Goal: Task Accomplishment & Management: Use online tool/utility

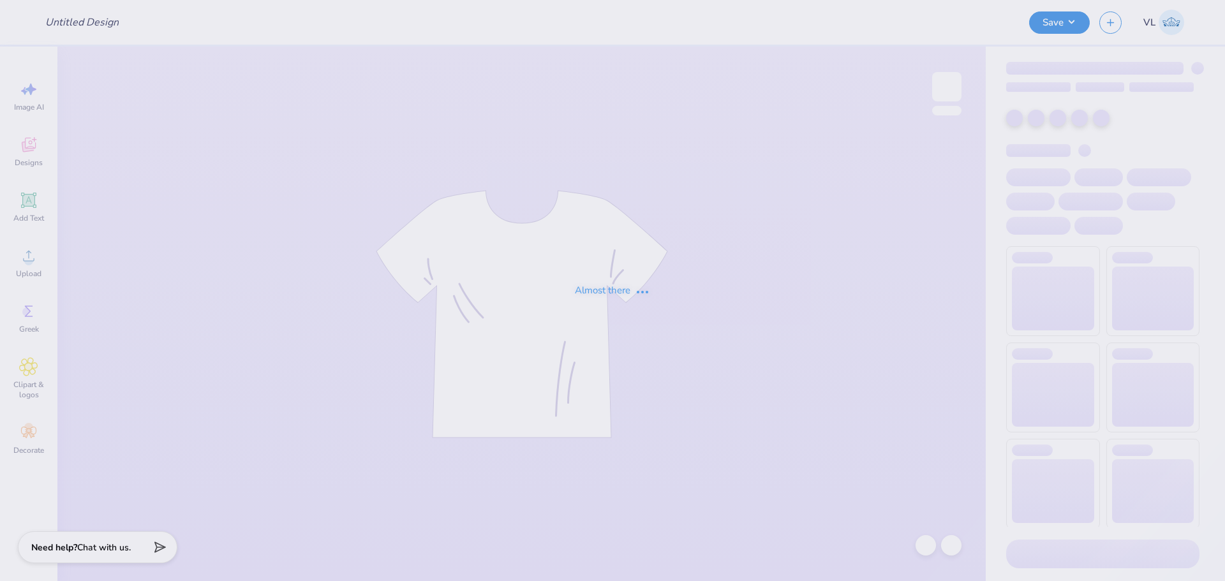
type input "Vol Wake Set"
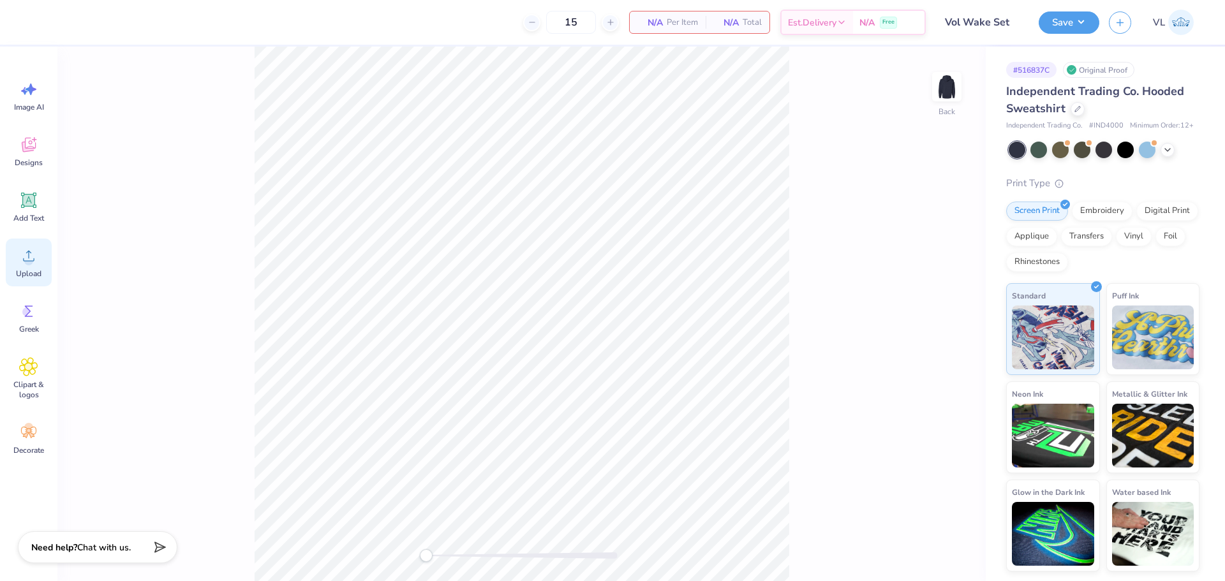
click at [39, 267] on div "Upload" at bounding box center [29, 263] width 46 height 48
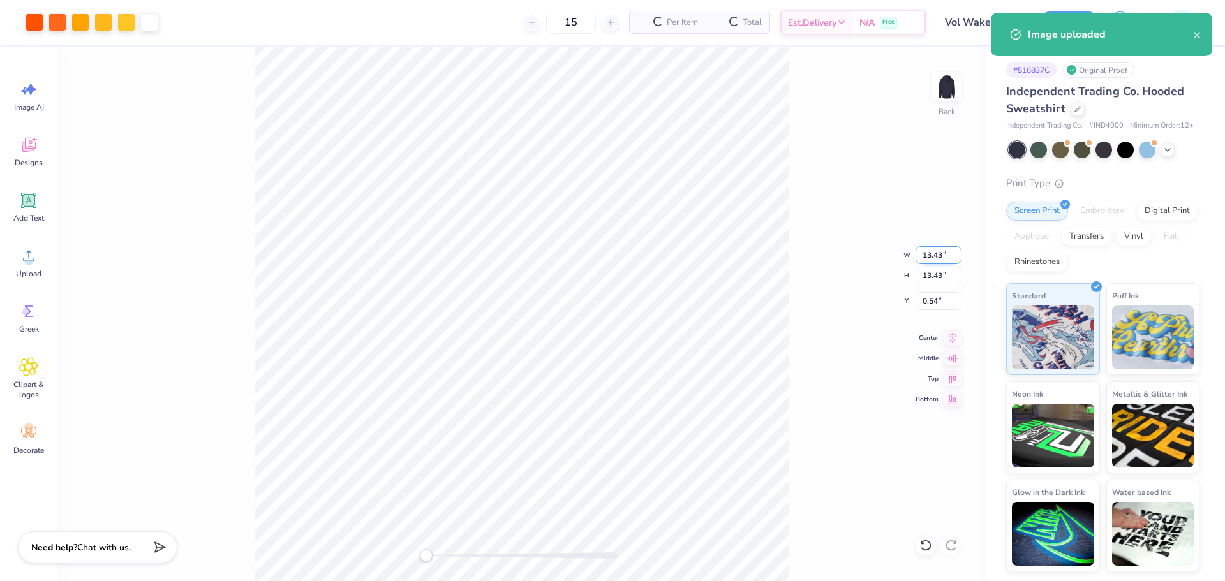
click at [940, 248] on input "13.43" at bounding box center [939, 255] width 46 height 18
type input "12"
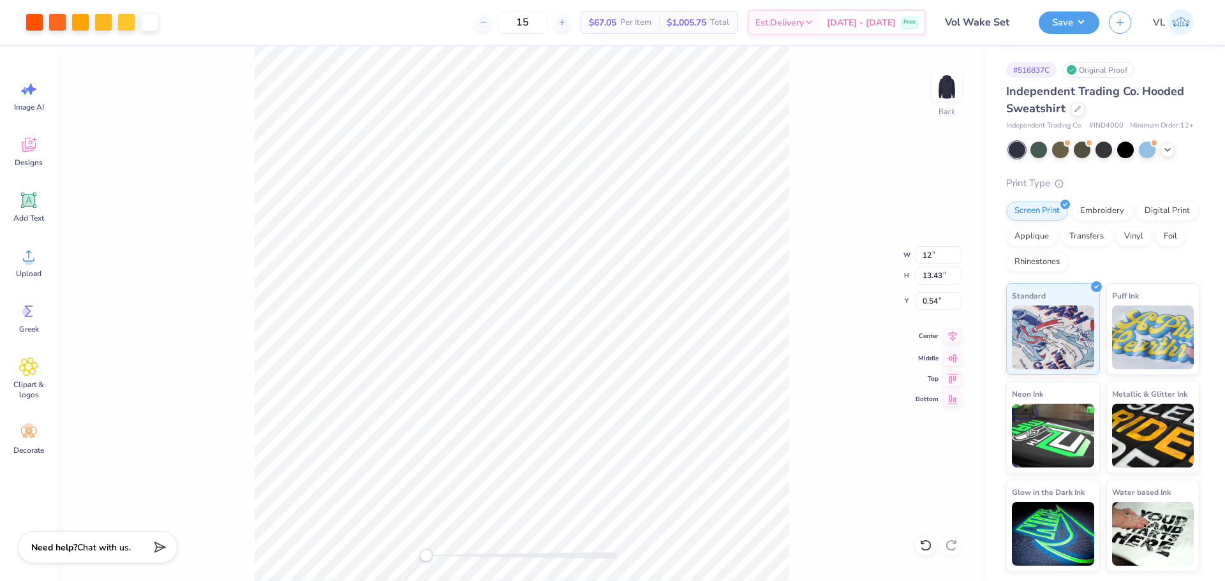
click at [955, 336] on icon at bounding box center [953, 336] width 18 height 15
click at [938, 302] on input "0.54" at bounding box center [939, 301] width 46 height 18
type input "3"
click at [927, 272] on input "10.73" at bounding box center [939, 276] width 46 height 18
type input "10"
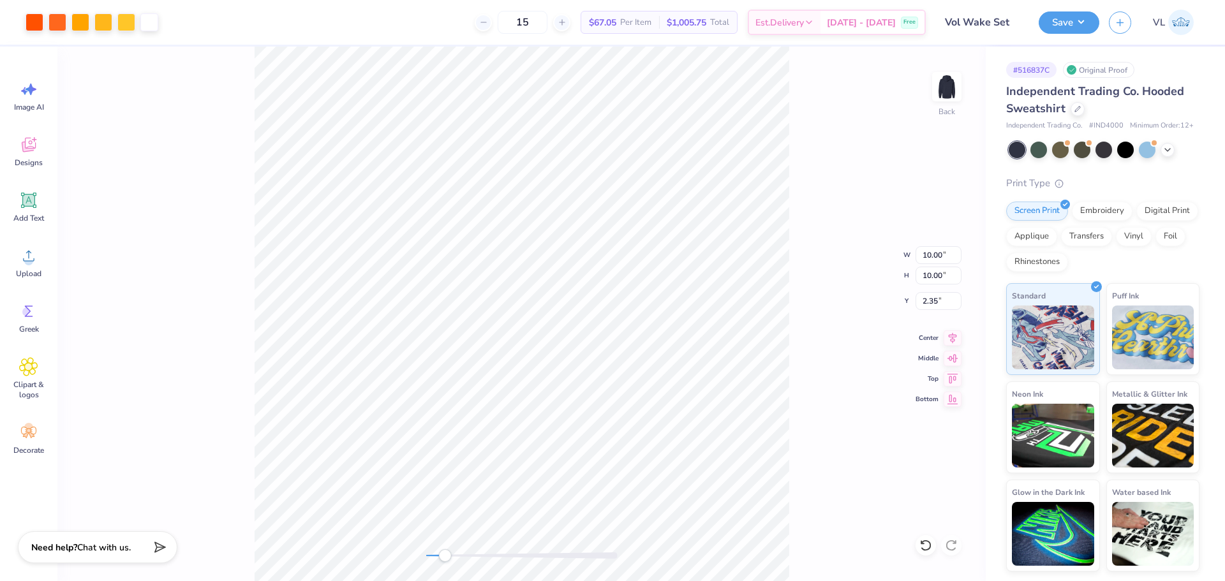
drag, startPoint x: 427, startPoint y: 557, endPoint x: 448, endPoint y: 558, distance: 21.1
click at [448, 559] on div "Accessibility label" at bounding box center [444, 556] width 13 height 13
click at [947, 304] on input "2.35" at bounding box center [939, 301] width 46 height 18
type input "1.5"
click at [383, 557] on div "Back" at bounding box center [521, 314] width 929 height 535
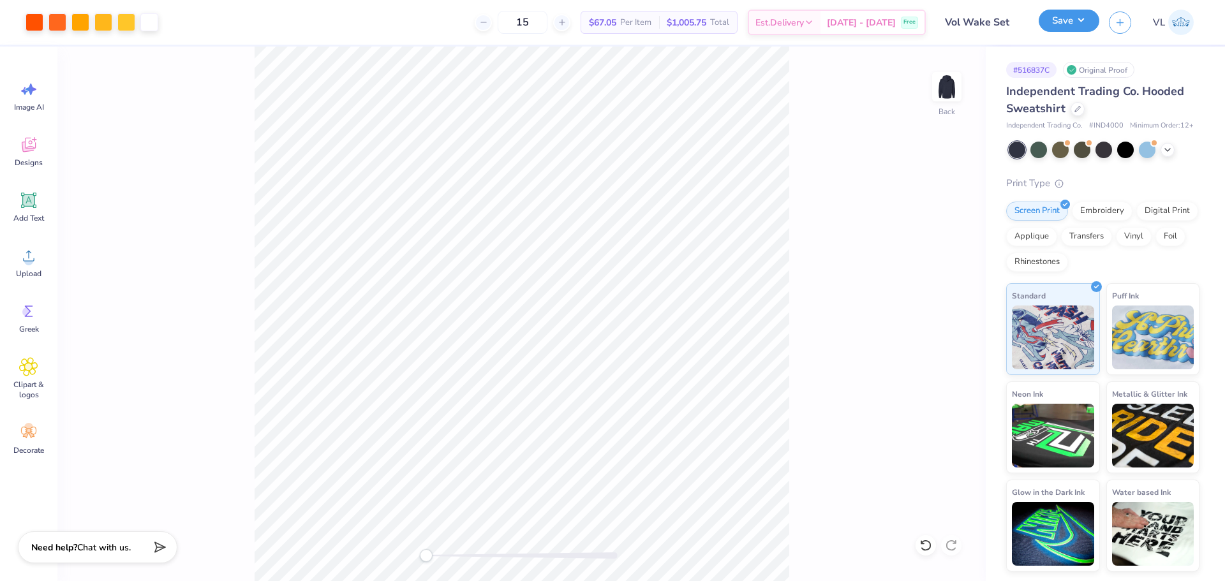
click at [1072, 27] on button "Save" at bounding box center [1069, 21] width 61 height 22
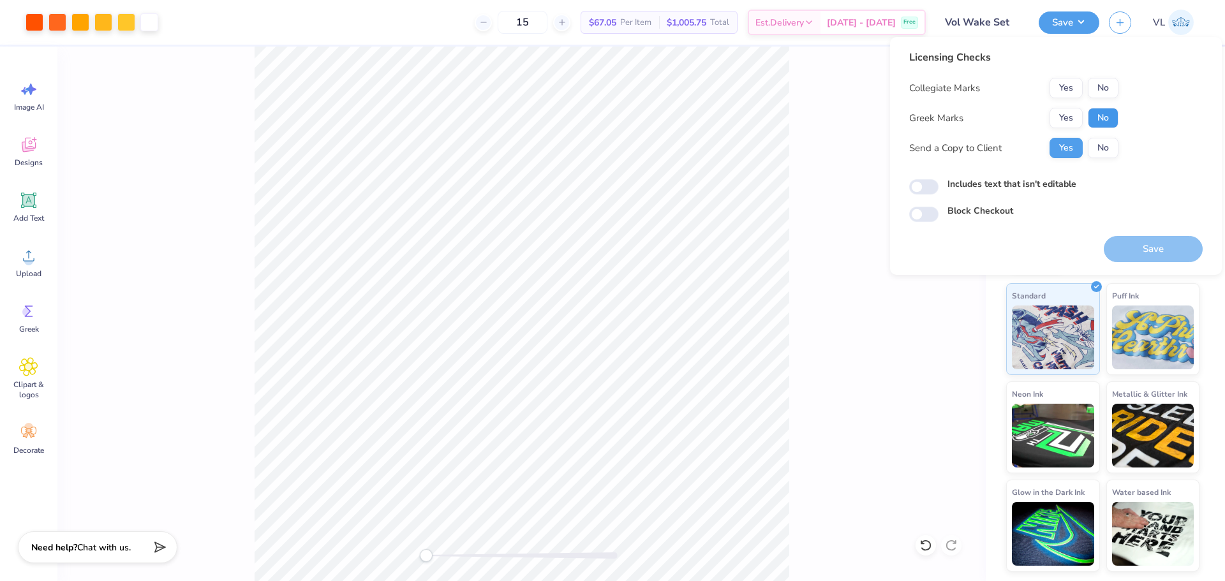
click at [1112, 125] on button "No" at bounding box center [1103, 118] width 31 height 20
click at [1110, 97] on button "No" at bounding box center [1103, 88] width 31 height 20
click at [1154, 258] on button "Save" at bounding box center [1153, 249] width 99 height 26
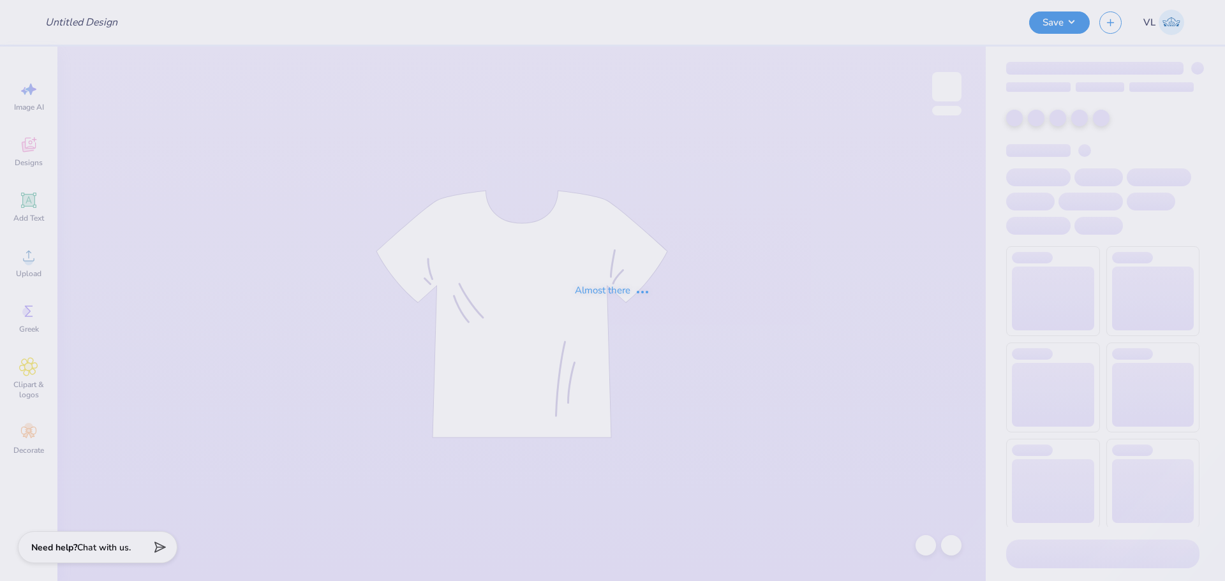
type input "Vol Wake Set"
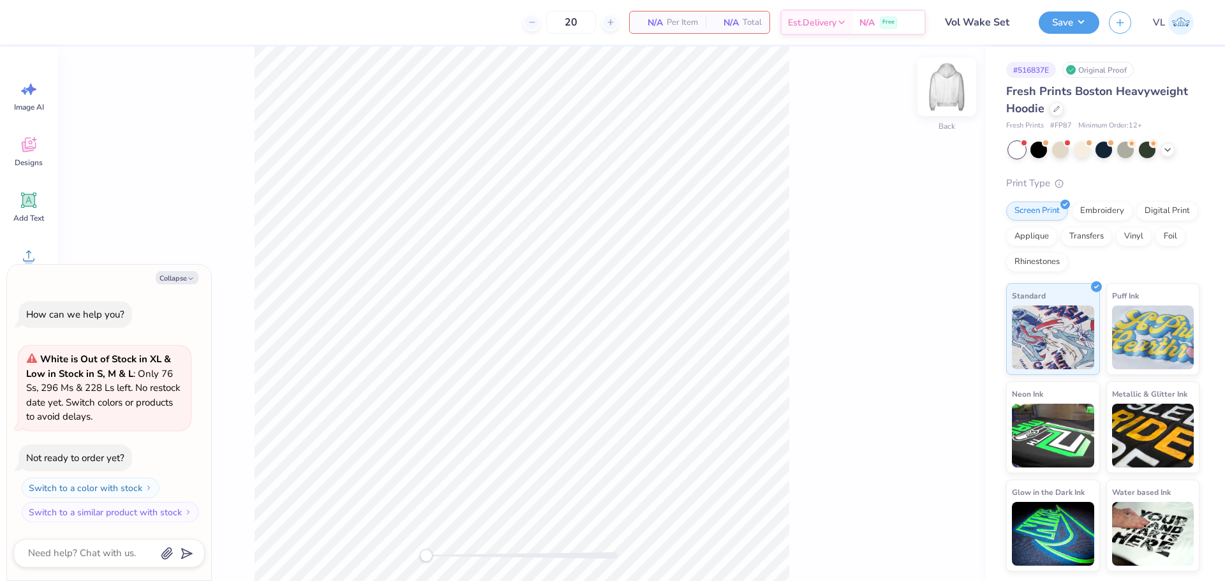
click at [943, 89] on img at bounding box center [947, 86] width 51 height 51
click at [957, 79] on img at bounding box center [947, 86] width 51 height 51
click at [170, 278] on button "Collapse" at bounding box center [177, 277] width 43 height 13
type textarea "x"
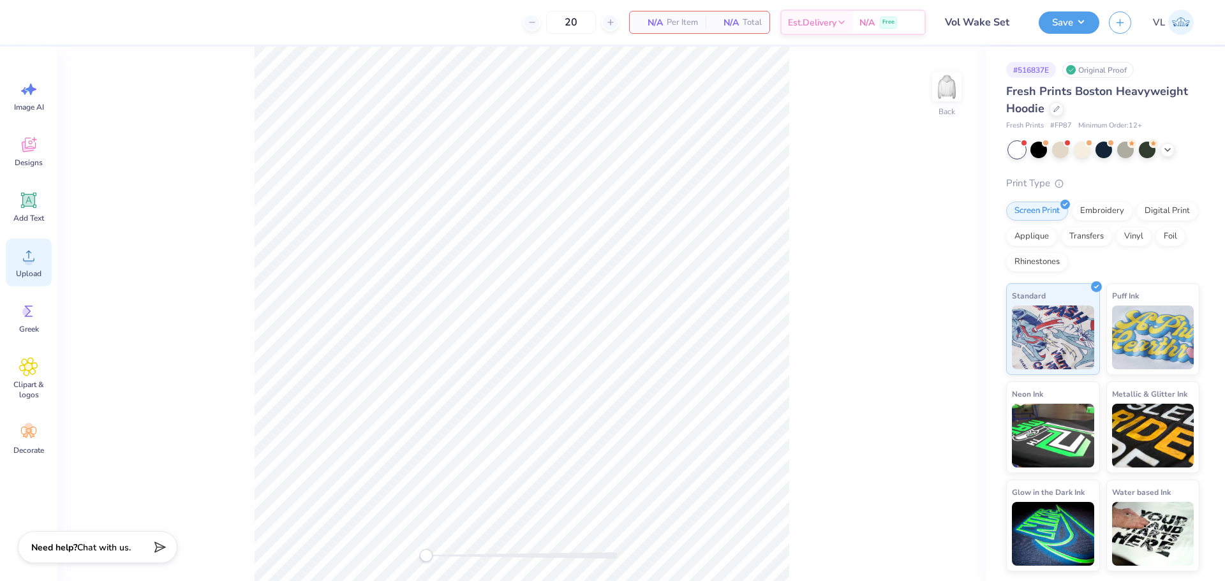
click at [36, 260] on icon at bounding box center [28, 255] width 19 height 19
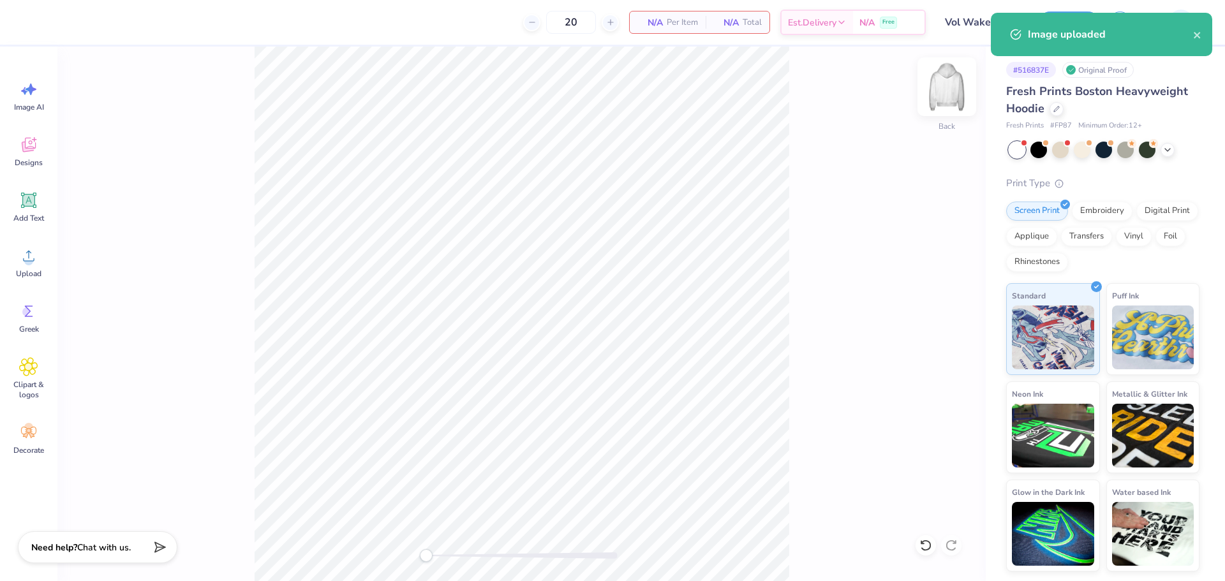
click at [957, 96] on img at bounding box center [947, 86] width 51 height 51
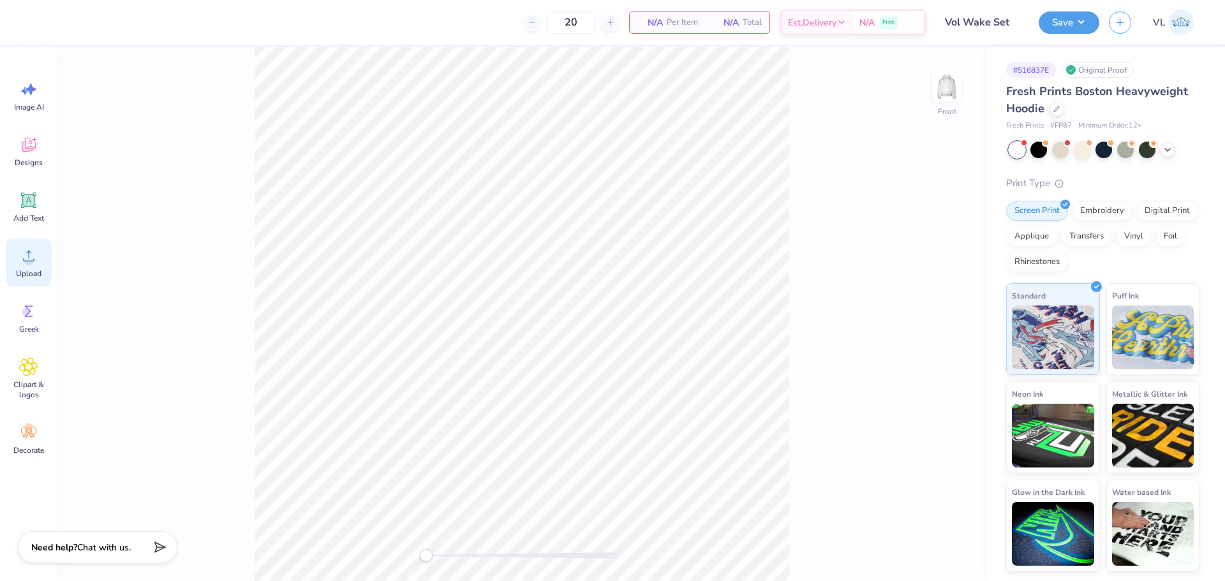
click at [21, 270] on span "Upload" at bounding box center [29, 274] width 26 height 10
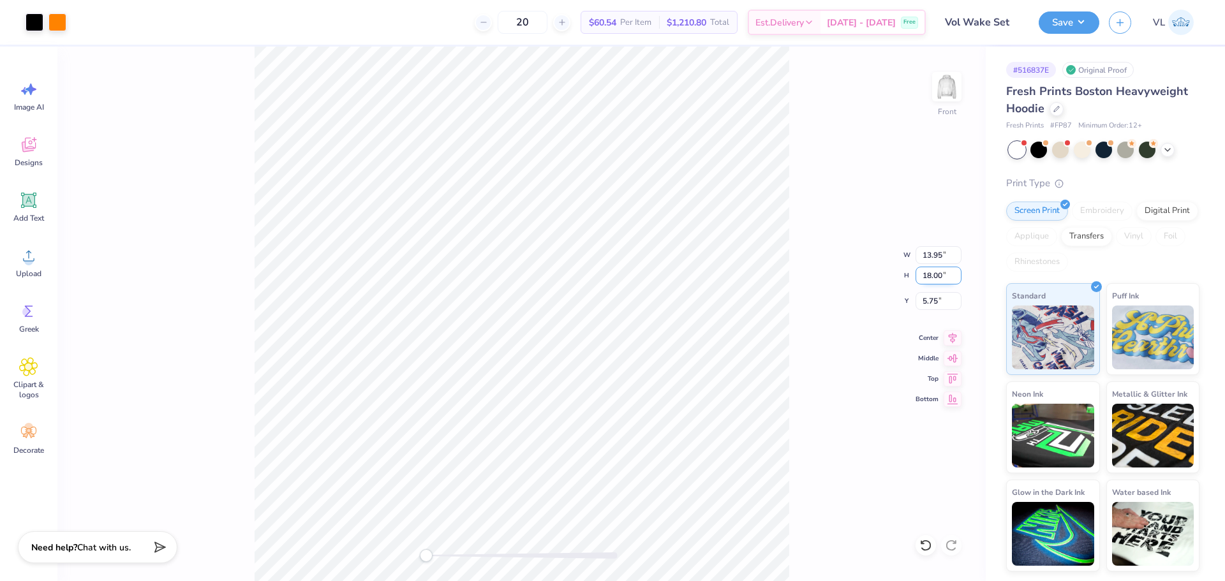
click at [936, 280] on input "18.00" at bounding box center [939, 276] width 46 height 18
type input "15"
click at [941, 281] on input "10.45" at bounding box center [939, 276] width 46 height 18
type input "15"
click at [942, 275] on input "12.54" at bounding box center [939, 276] width 46 height 18
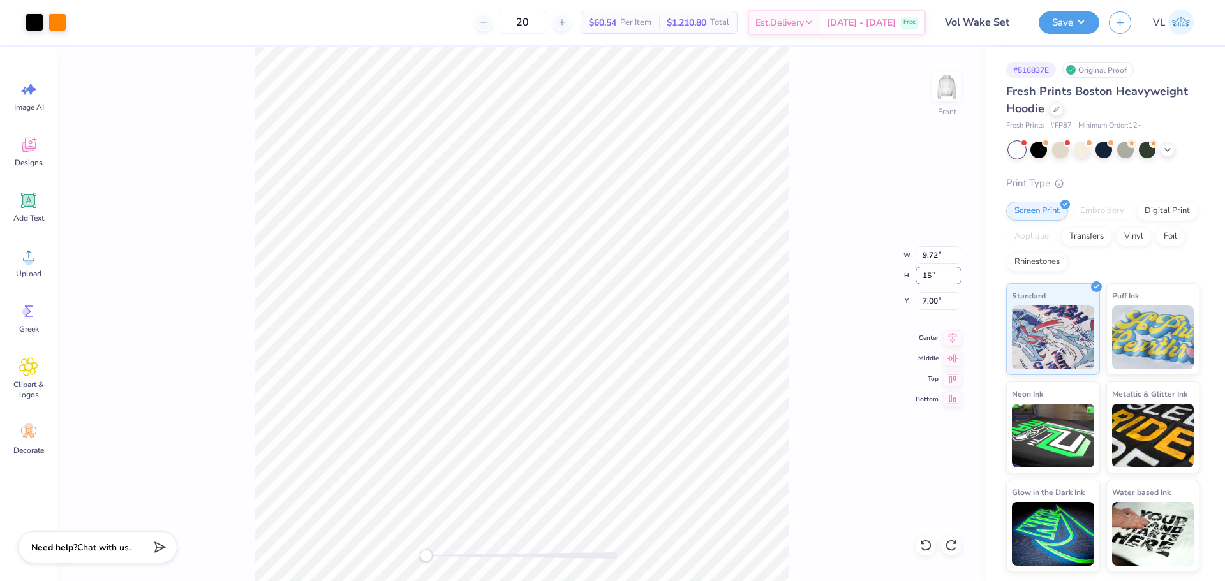
type input "15"
type input "12.65"
click at [955, 273] on input "12.65" at bounding box center [939, 276] width 46 height 18
click at [937, 300] on input "6.26" at bounding box center [939, 301] width 46 height 18
type input "6"
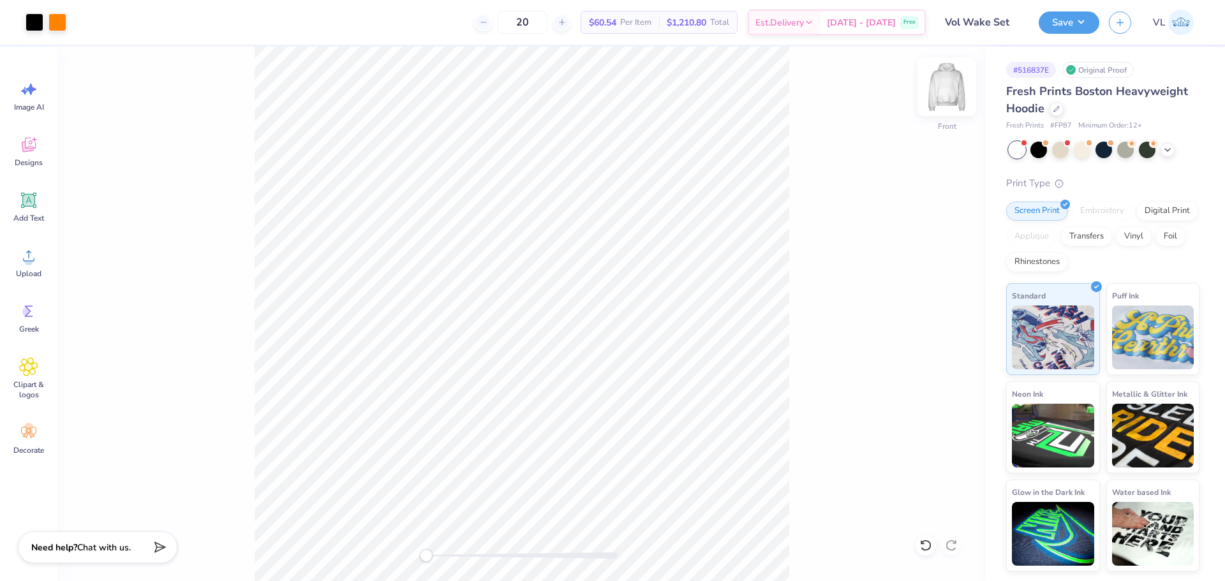
click at [950, 93] on img at bounding box center [947, 86] width 51 height 51
click at [20, 246] on icon at bounding box center [28, 255] width 19 height 19
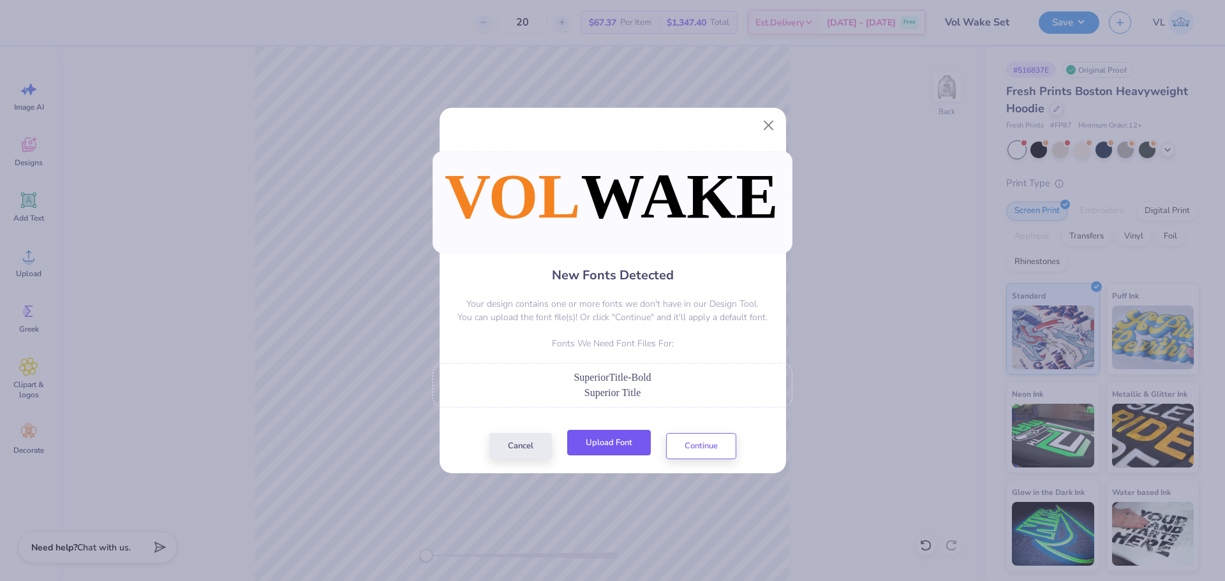
click at [608, 445] on button "Upload Font" at bounding box center [609, 443] width 84 height 26
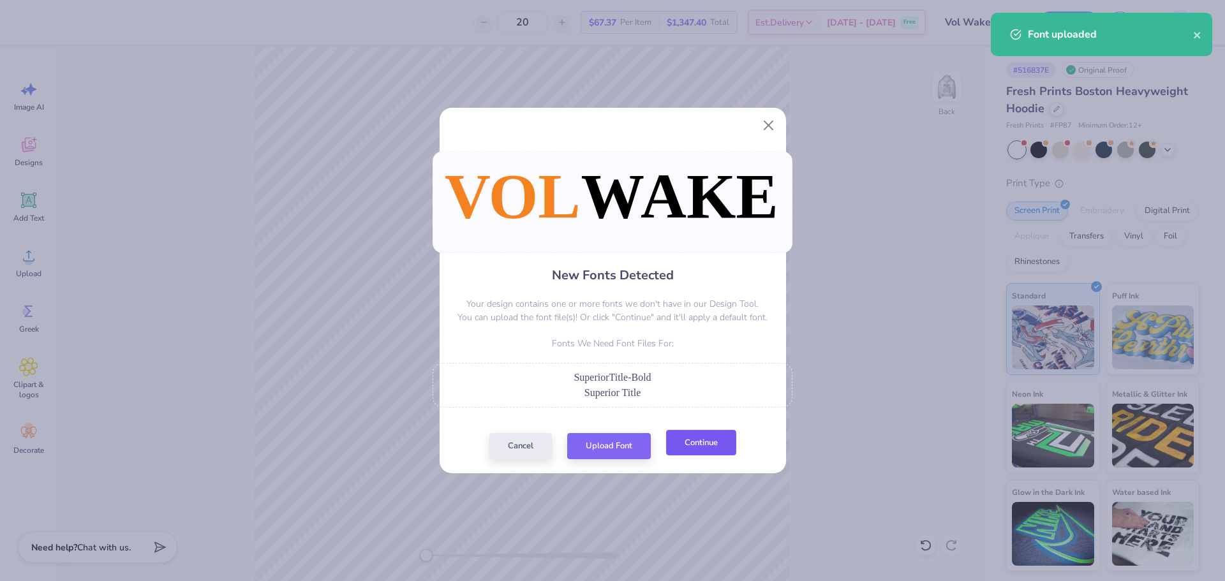
click at [691, 453] on button "Continue" at bounding box center [701, 443] width 70 height 26
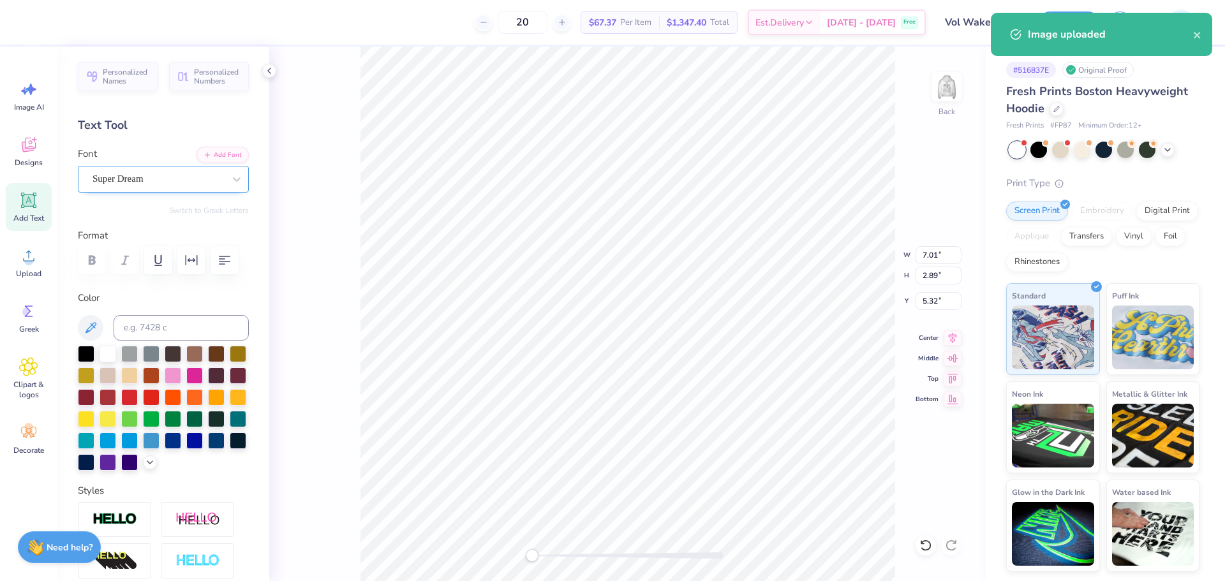
click at [129, 180] on div "Super Dream" at bounding box center [158, 179] width 134 height 20
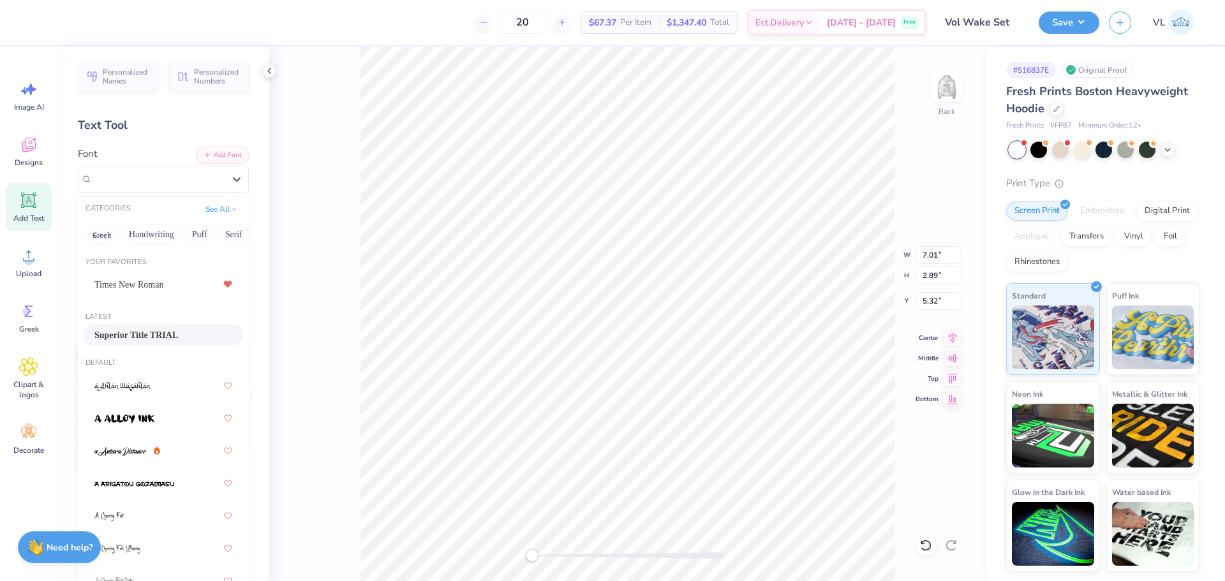
click at [146, 333] on span "Superior Title TRIAL" at bounding box center [136, 335] width 84 height 13
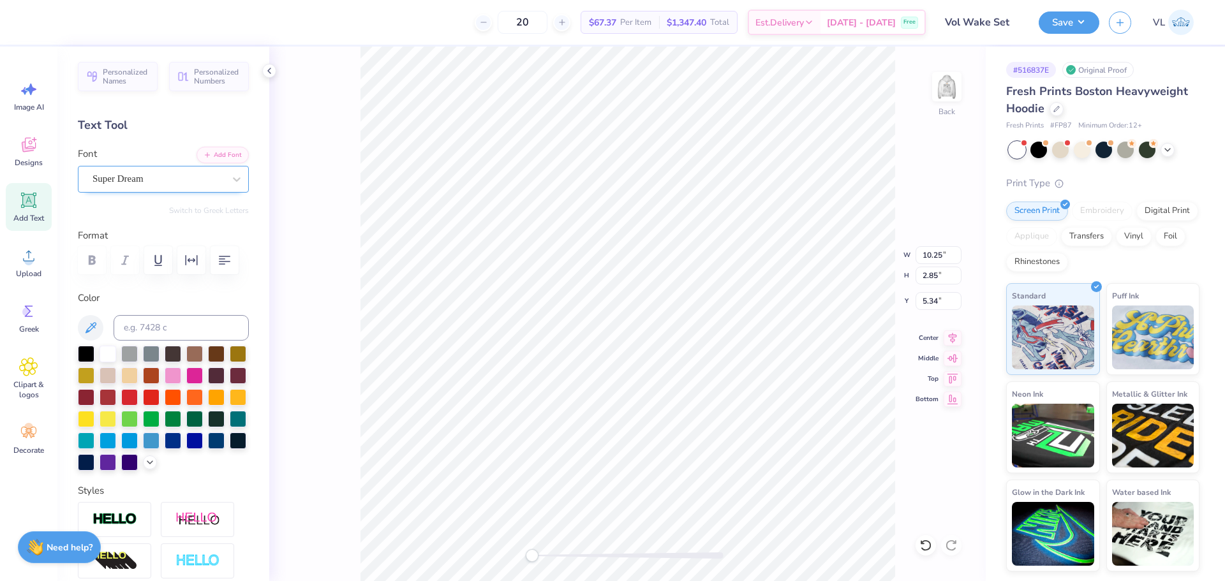
click at [119, 187] on div at bounding box center [158, 178] width 131 height 17
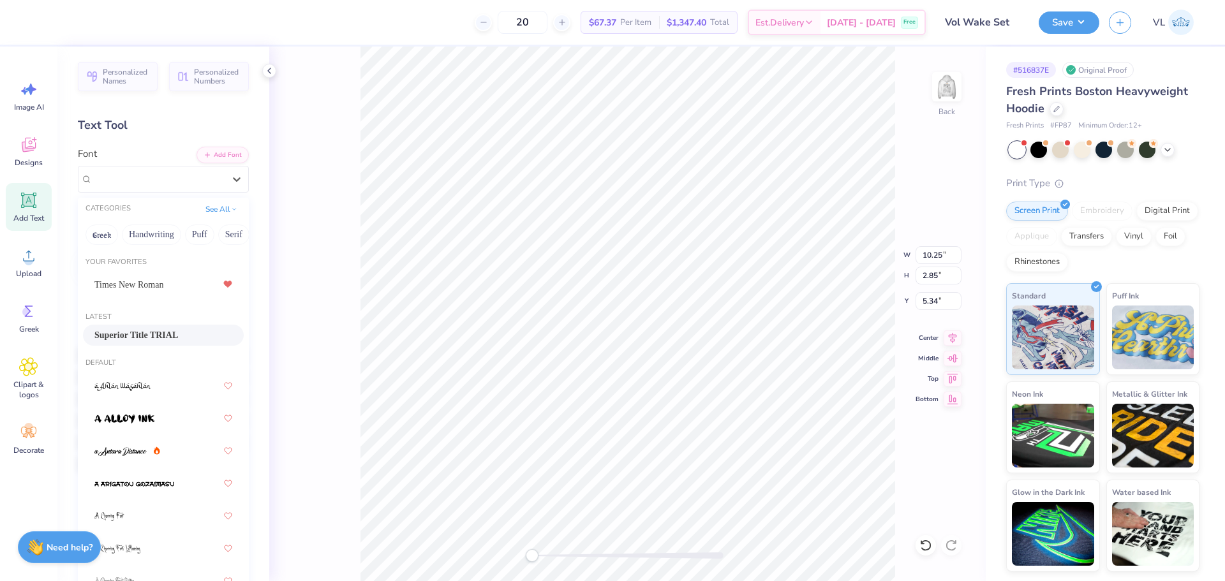
drag, startPoint x: 137, startPoint y: 331, endPoint x: 174, endPoint y: 335, distance: 37.2
click at [136, 331] on span "Superior Title TRIAL" at bounding box center [136, 335] width 84 height 13
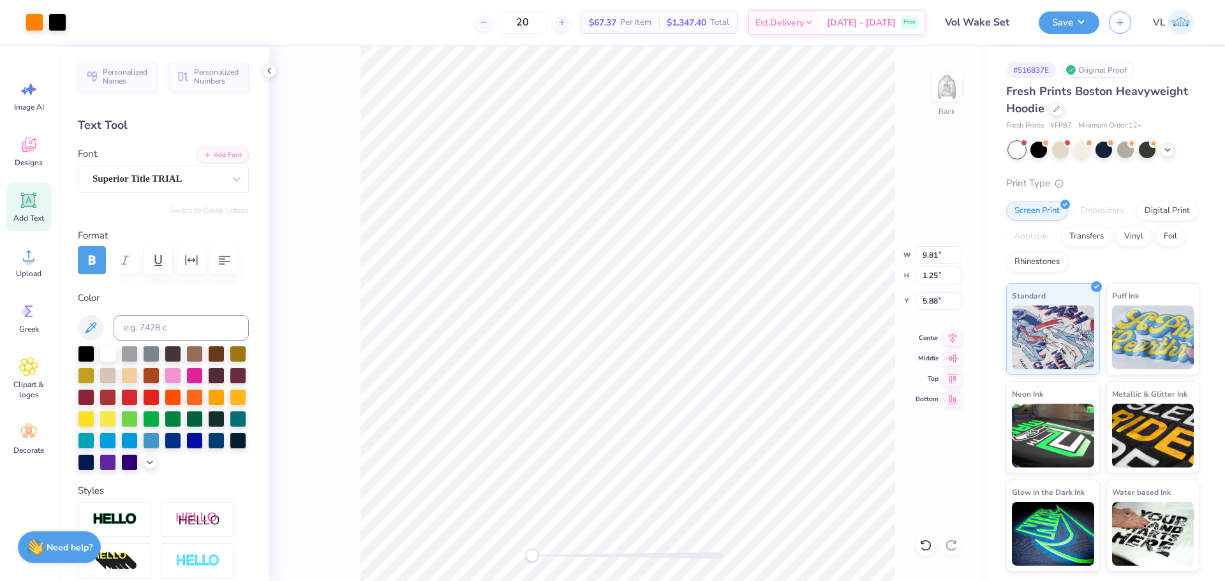
type input "9.81"
type input "1.25"
type input "3.32"
click at [695, 419] on li "Group" at bounding box center [710, 420] width 100 height 25
click at [949, 347] on div "Back W 12.50 12.50 " H 1.78 1.78 " Y 2.98 2.98 " Center Middle Top Bottom" at bounding box center [627, 314] width 717 height 535
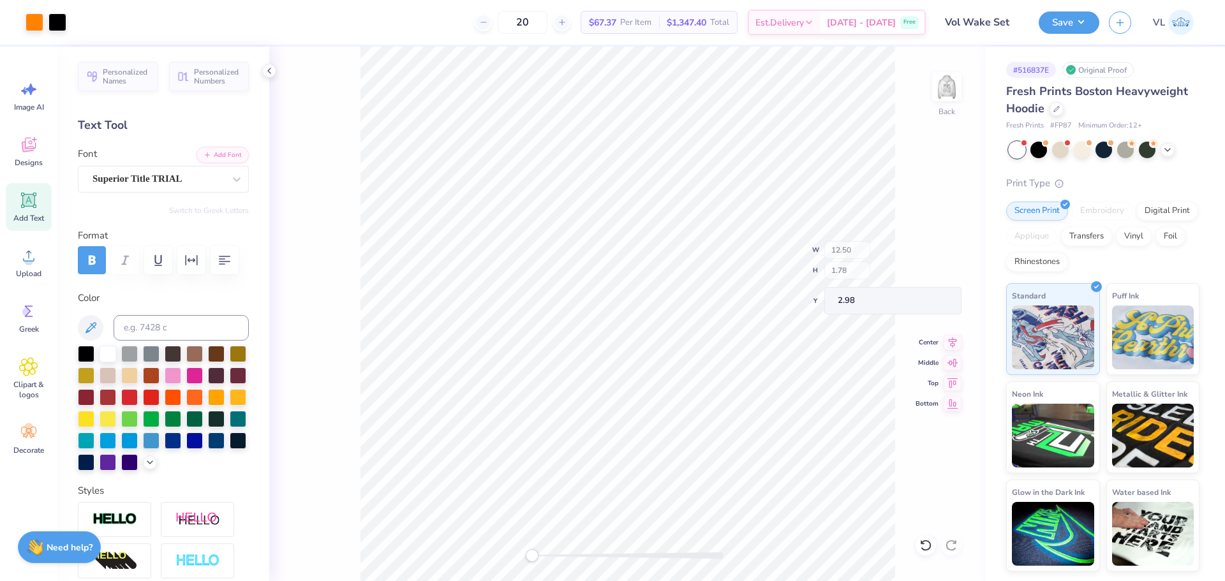
drag, startPoint x: 950, startPoint y: 341, endPoint x: 902, endPoint y: 331, distance: 48.8
click at [950, 341] on div "Back W 12.50 H 1.78 Y 2.98 Center Middle Top Bottom" at bounding box center [627, 314] width 717 height 535
click at [940, 289] on div "Back W 12.50 12.50 " H 1.78 1.78 " Y 2.98 2.98 " Center Middle Top Bottom" at bounding box center [627, 314] width 717 height 535
click at [933, 299] on input "2.98" at bounding box center [939, 301] width 46 height 18
type input "2"
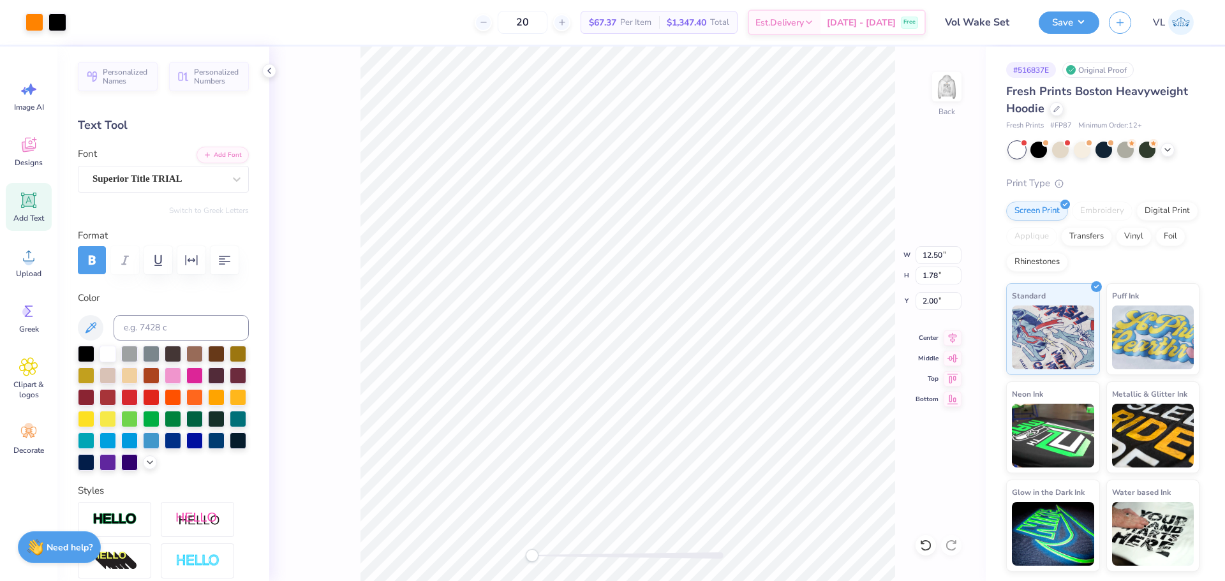
click at [954, 345] on div "Back W 12.50 12.50 " H 1.78 1.78 " Y 2.00 2.00 " Center Middle Top Bottom" at bounding box center [627, 314] width 717 height 535
click at [948, 333] on icon at bounding box center [953, 336] width 18 height 15
drag, startPoint x: 1068, startPoint y: 17, endPoint x: 1055, endPoint y: 28, distance: 17.7
click at [1071, 19] on button "Save" at bounding box center [1069, 21] width 61 height 22
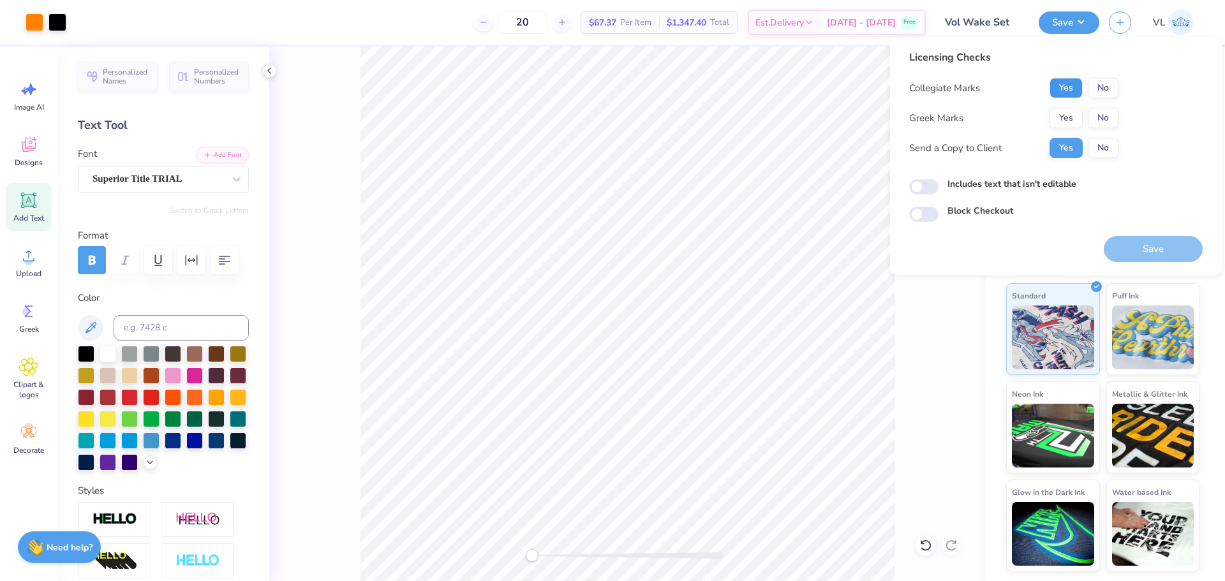
click at [1065, 95] on button "Yes" at bounding box center [1066, 88] width 33 height 20
click at [1098, 121] on button "No" at bounding box center [1103, 118] width 31 height 20
click at [1120, 250] on button "Save" at bounding box center [1153, 249] width 99 height 26
